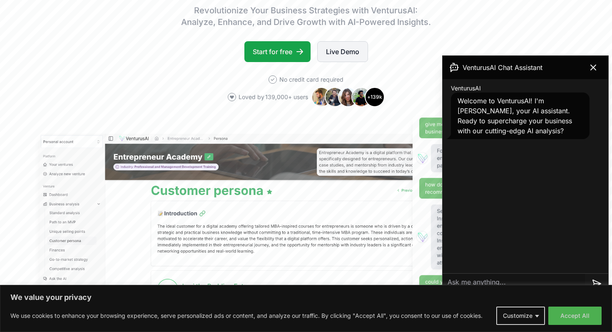
scroll to position [144, 0]
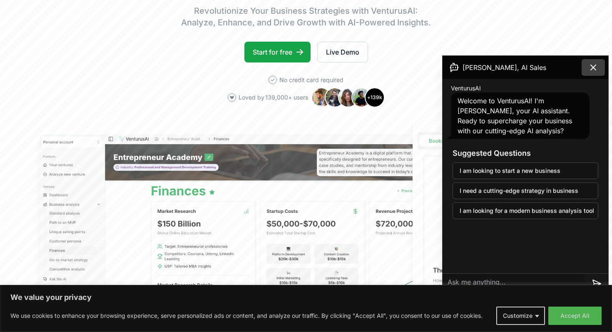
click at [598, 67] on icon at bounding box center [593, 67] width 10 height 10
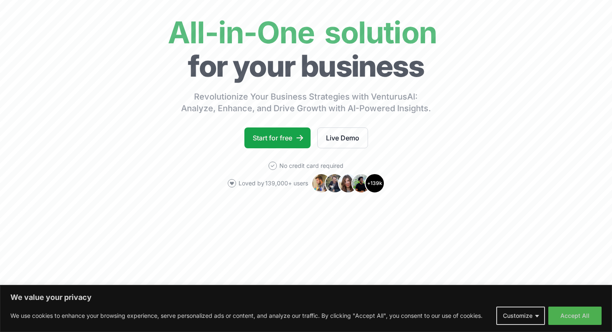
scroll to position [0, 0]
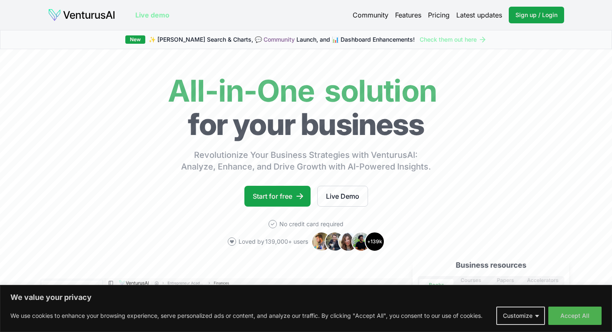
click at [446, 40] on link "Check them out here" at bounding box center [453, 39] width 67 height 8
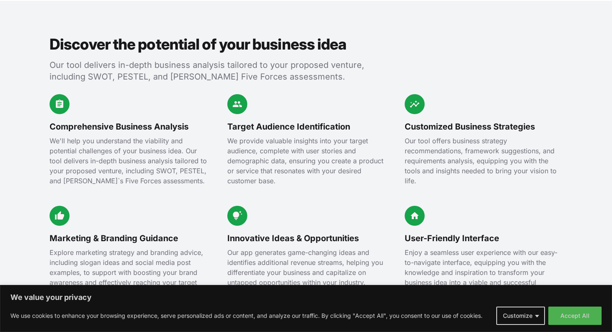
scroll to position [909, 0]
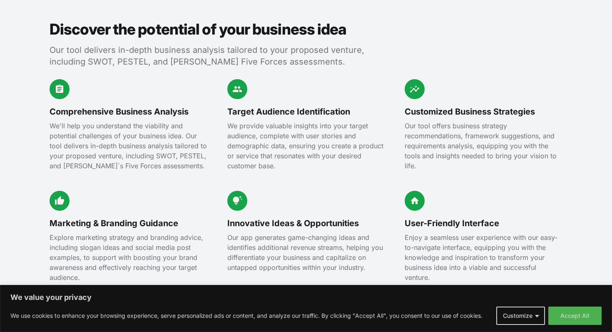
click at [96, 145] on p "We'll help you understand the viability and potential challenges of your busine…" at bounding box center [129, 146] width 158 height 50
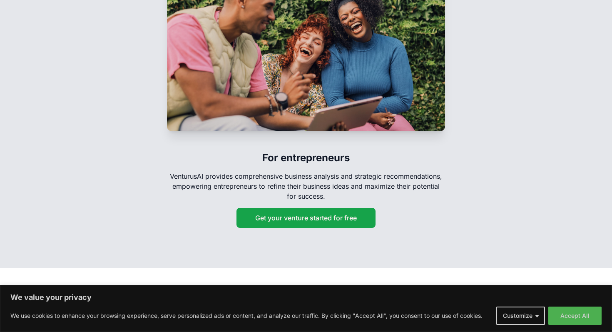
scroll to position [1397, 0]
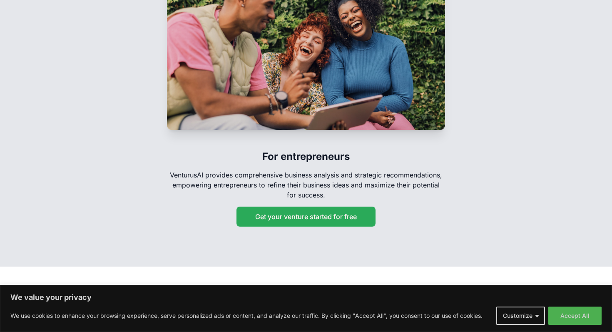
click at [316, 207] on button "Get your venture started for free" at bounding box center [306, 217] width 139 height 20
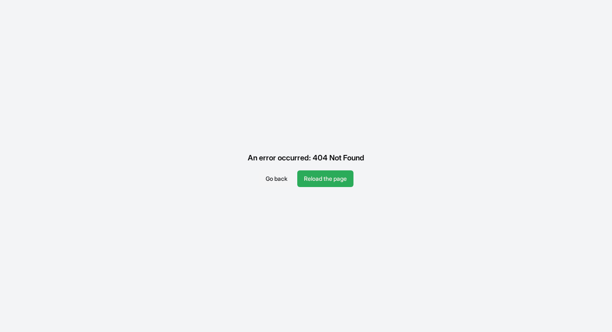
click at [319, 172] on button "Reload the page" at bounding box center [325, 178] width 56 height 17
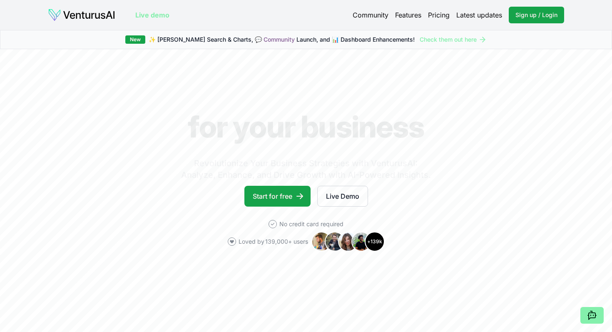
scroll to position [1417, 0]
